Goal: Information Seeking & Learning: Find specific fact

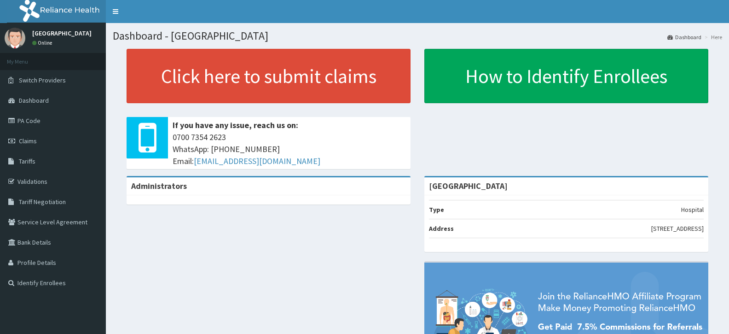
click at [48, 123] on link "PA Code" at bounding box center [53, 120] width 106 height 20
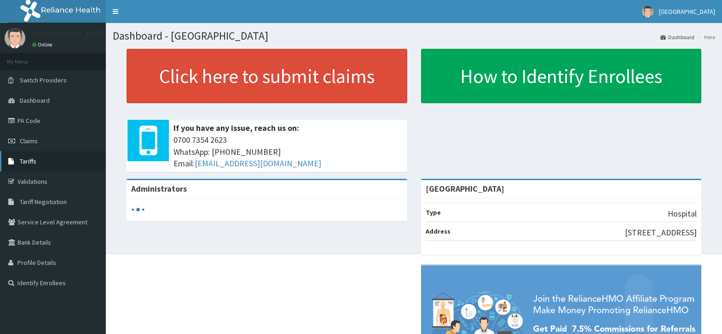
click at [36, 161] on link "Tariffs" at bounding box center [53, 161] width 106 height 20
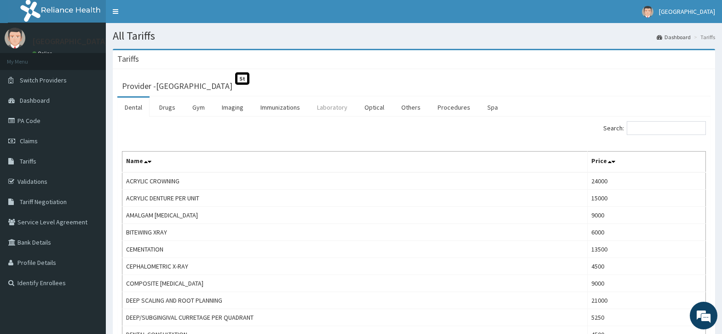
click at [332, 113] on link "Laboratory" at bounding box center [332, 107] width 45 height 19
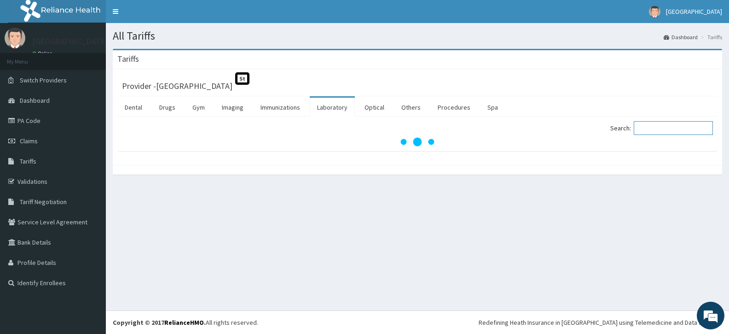
click at [663, 129] on input "Search:" at bounding box center [673, 128] width 79 height 14
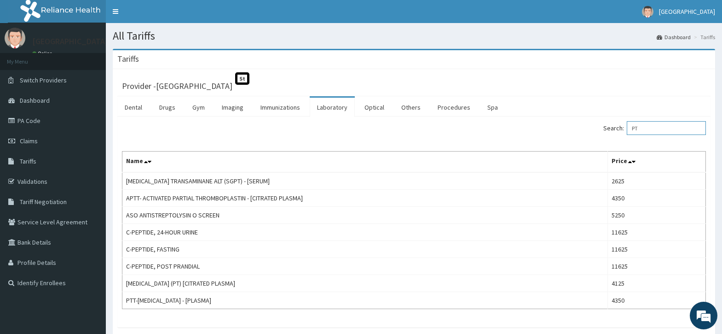
type input "P"
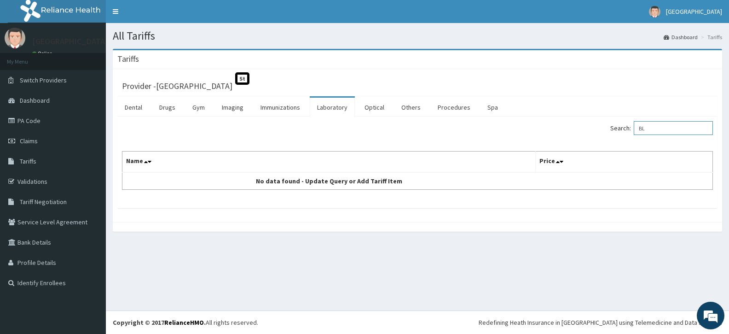
type input "B"
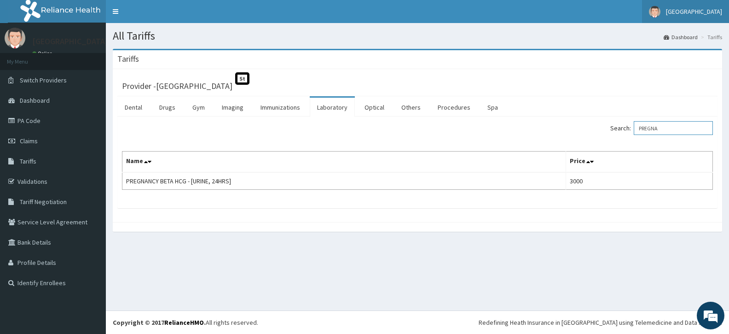
type input "PREGNA"
